Goal: Browse casually: Explore the website without a specific task or goal

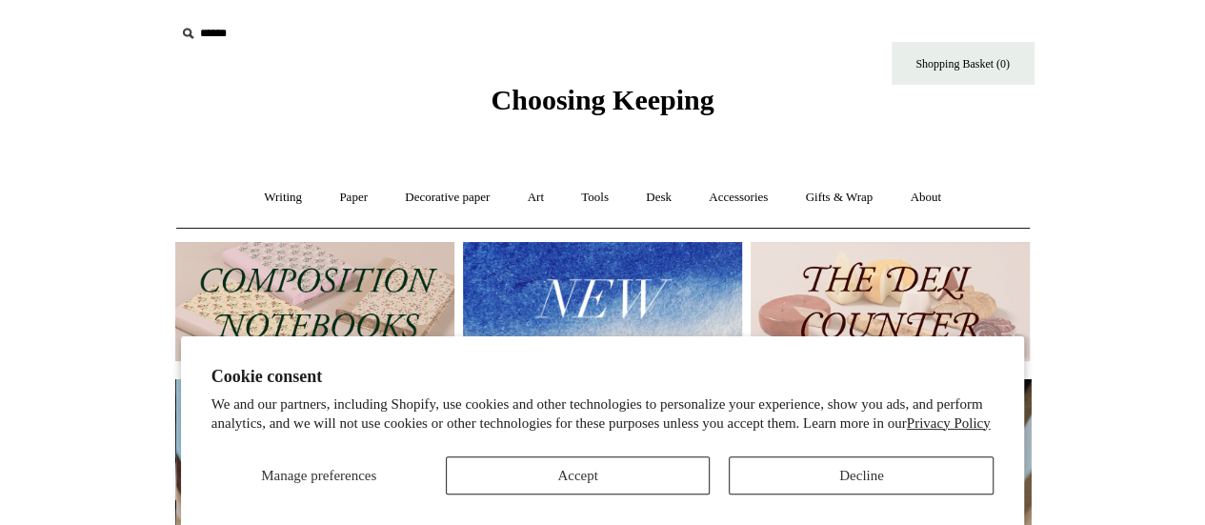
scroll to position [0, 856]
click at [788, 470] on button "Decline" at bounding box center [861, 475] width 265 height 38
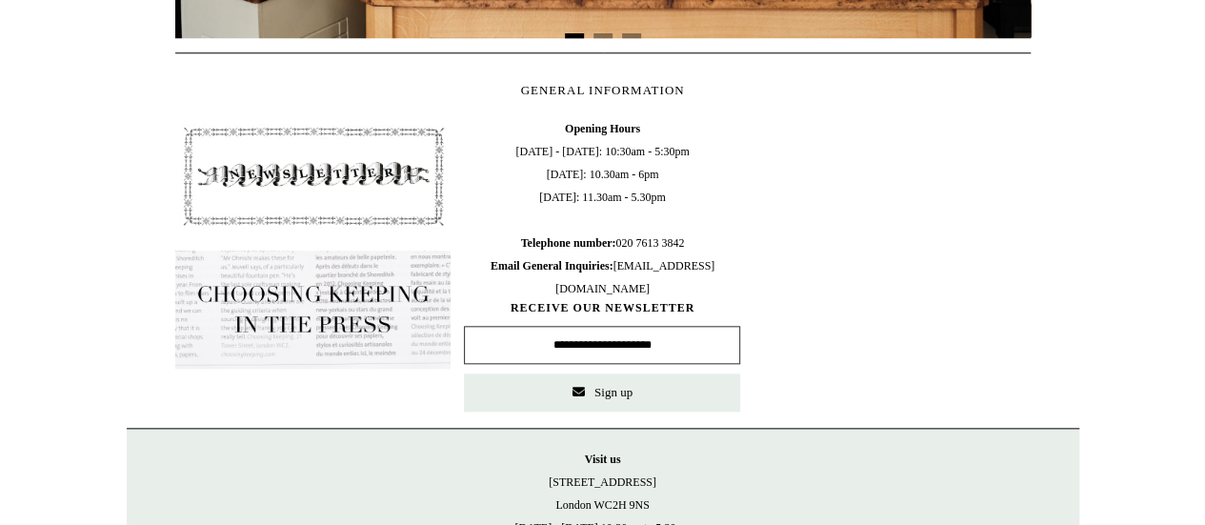
scroll to position [879, 0]
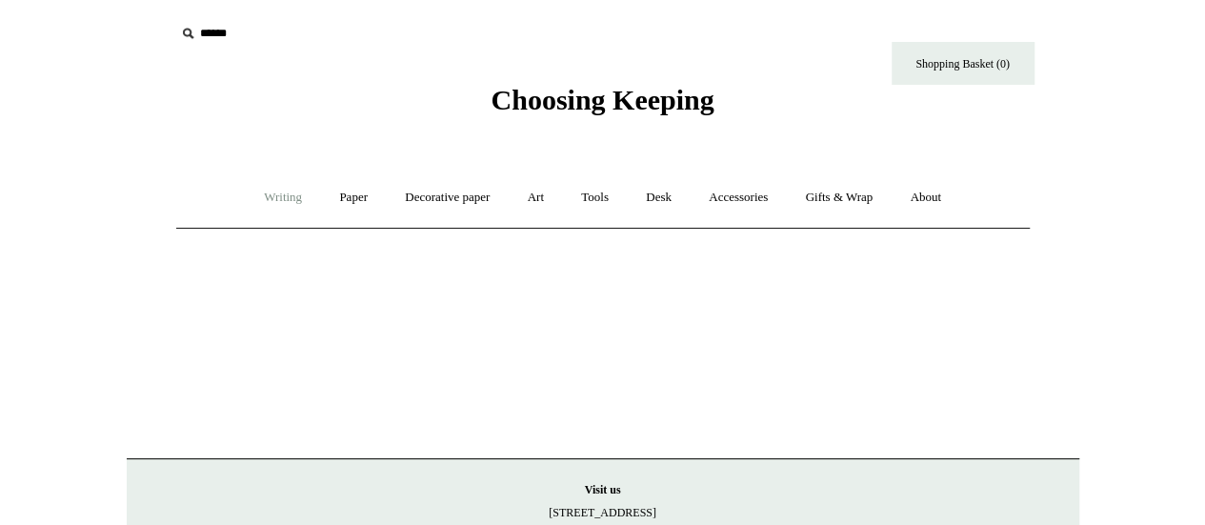
click at [264, 192] on link "Writing +" at bounding box center [283, 197] width 72 height 51
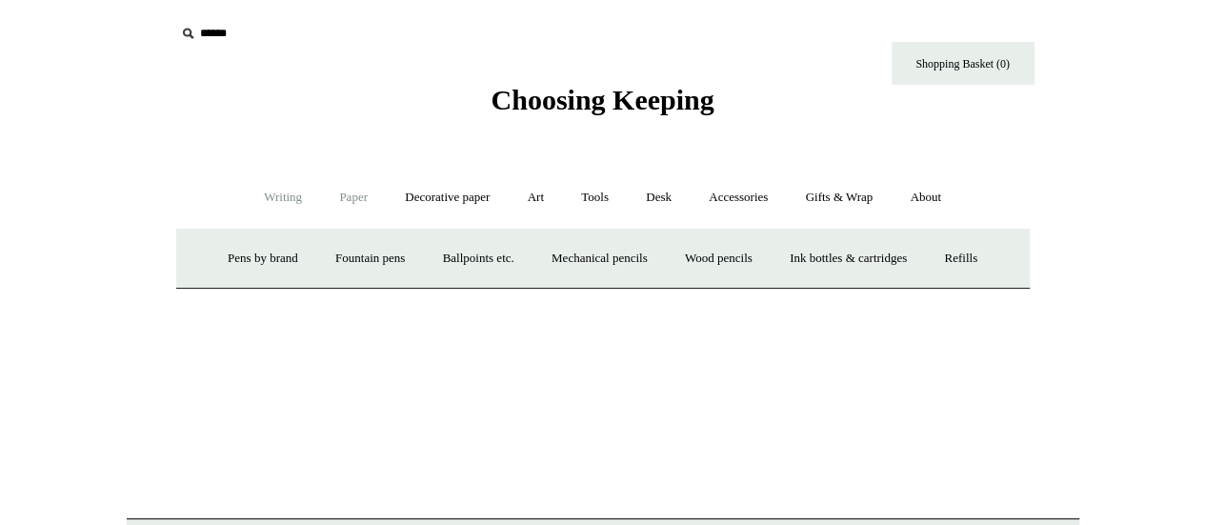
click at [335, 203] on link "Paper +" at bounding box center [353, 197] width 63 height 51
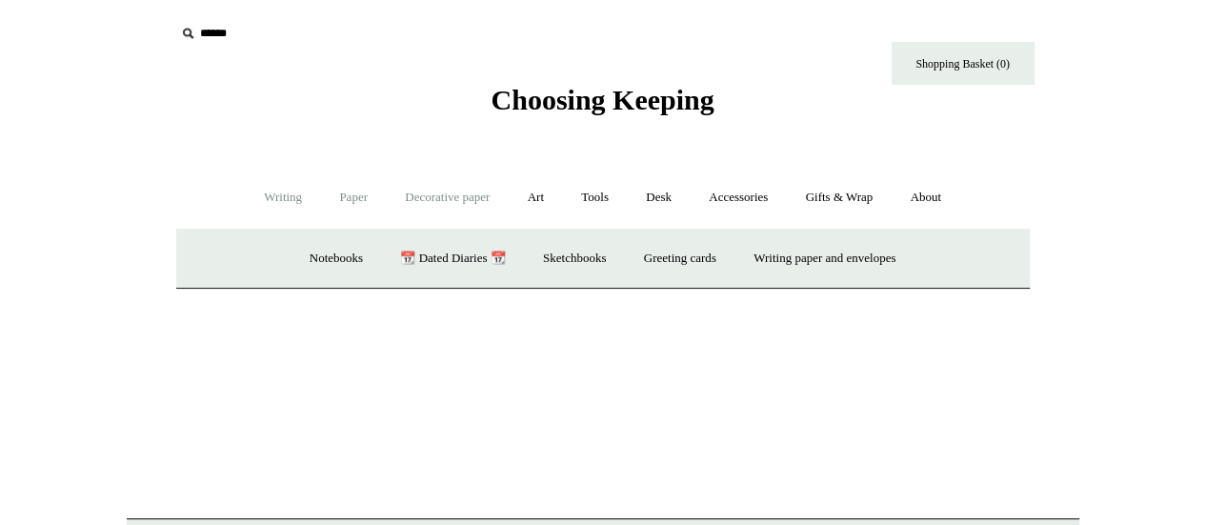
click at [444, 196] on link "Decorative paper +" at bounding box center [447, 197] width 119 height 51
click at [542, 209] on link "Art +" at bounding box center [536, 197] width 51 height 51
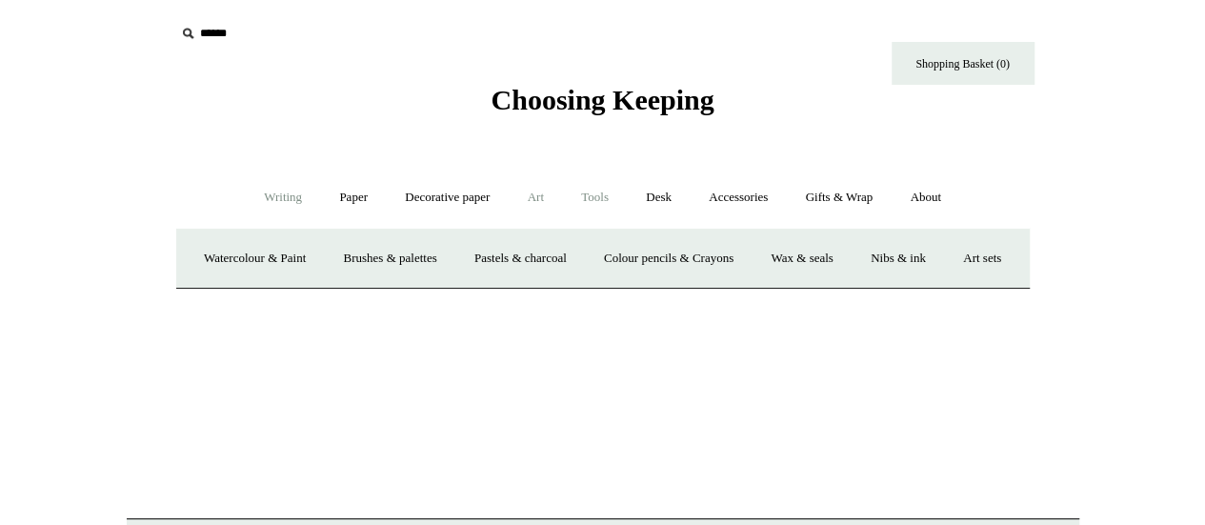
click at [599, 197] on link "Tools +" at bounding box center [595, 197] width 62 height 51
click at [664, 197] on link "Desk +" at bounding box center [659, 197] width 60 height 51
click at [768, 186] on link "Accessories +" at bounding box center [738, 197] width 93 height 51
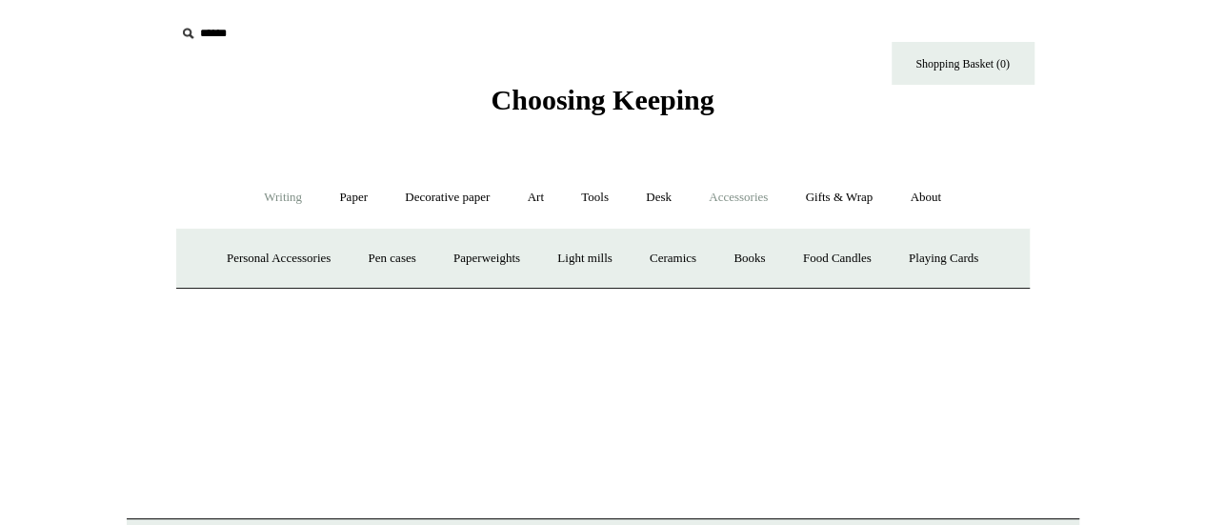
click at [648, 77] on div "Choosing Keeping" at bounding box center [603, 58] width 953 height 117
click at [644, 87] on span "Choosing Keeping" at bounding box center [602, 99] width 223 height 31
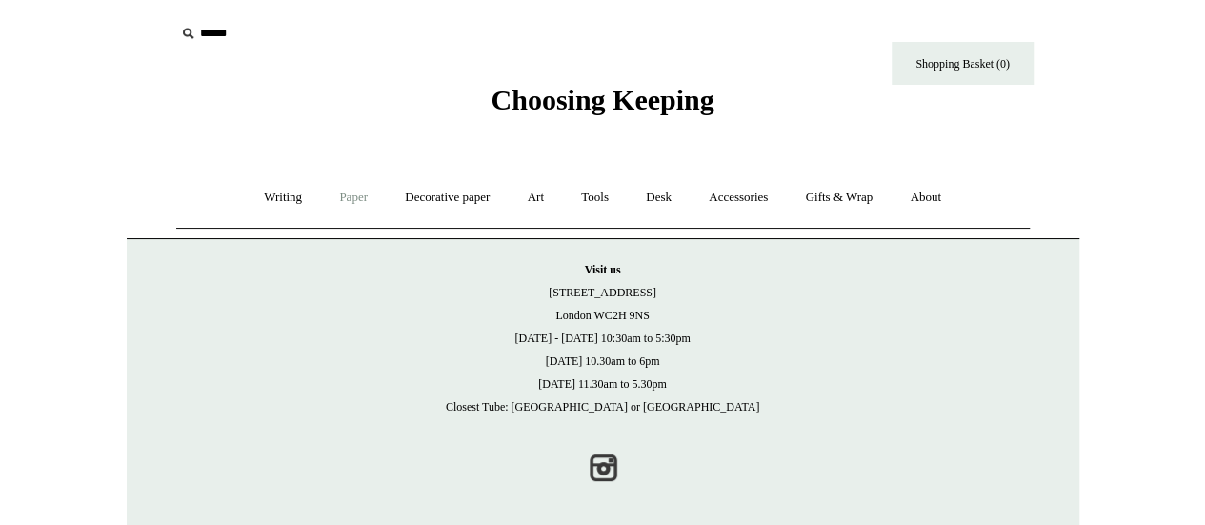
scroll to position [10, 0]
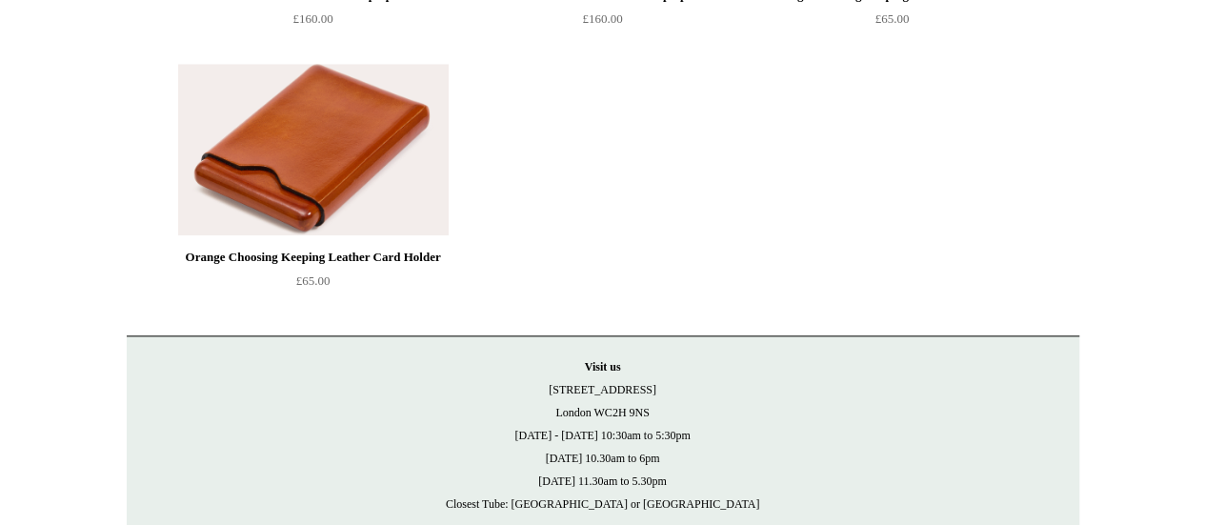
scroll to position [971, 0]
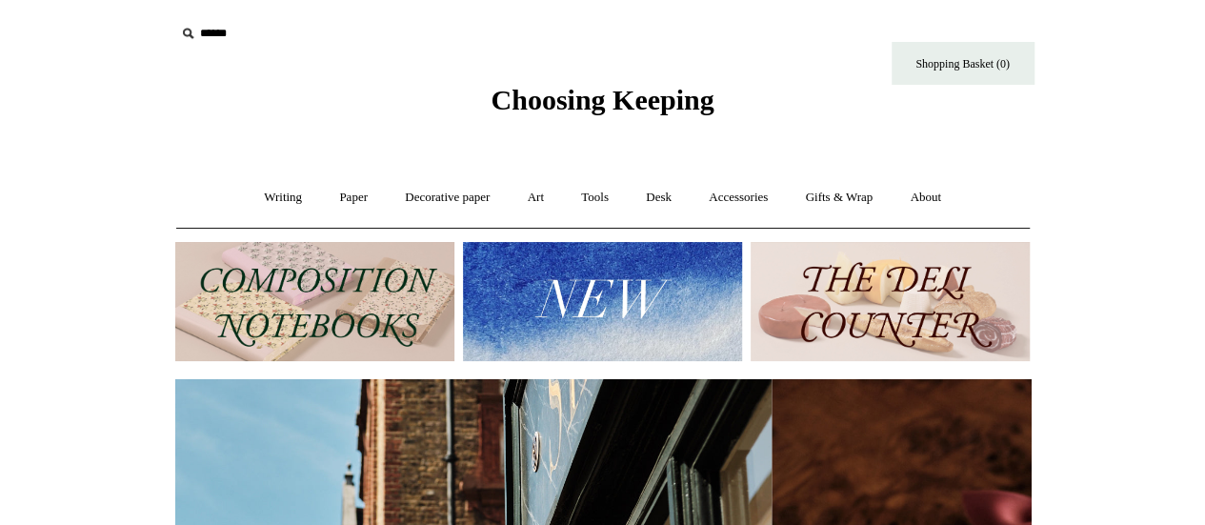
scroll to position [0, 176]
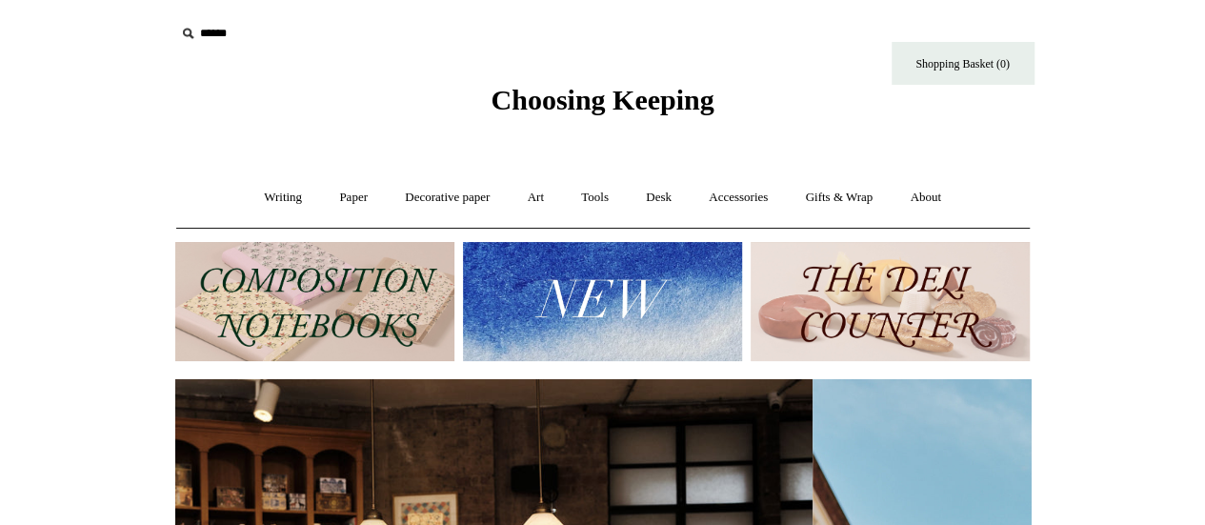
click at [777, 314] on img at bounding box center [890, 301] width 279 height 119
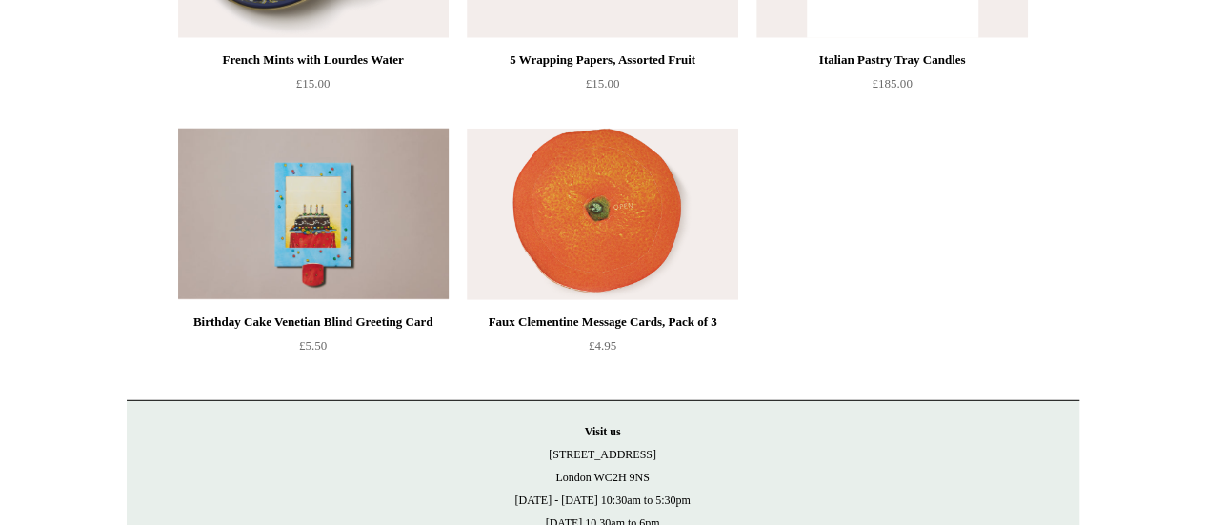
scroll to position [2479, 0]
